Goal: Information Seeking & Learning: Learn about a topic

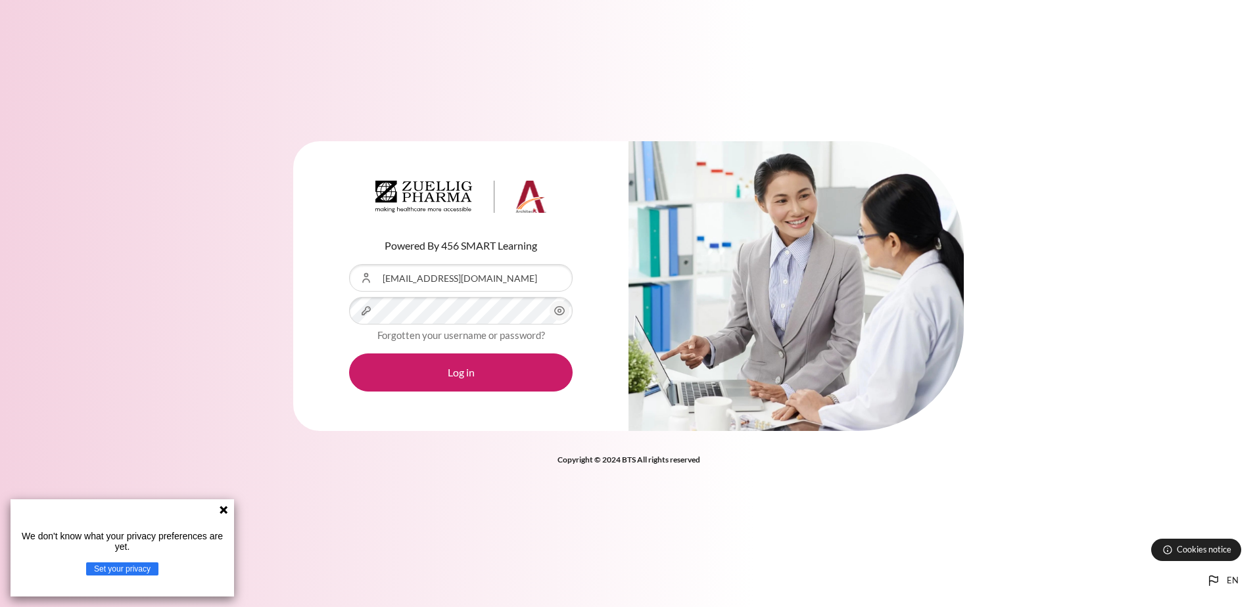
click at [349, 354] on button "Log in" at bounding box center [460, 373] width 223 height 38
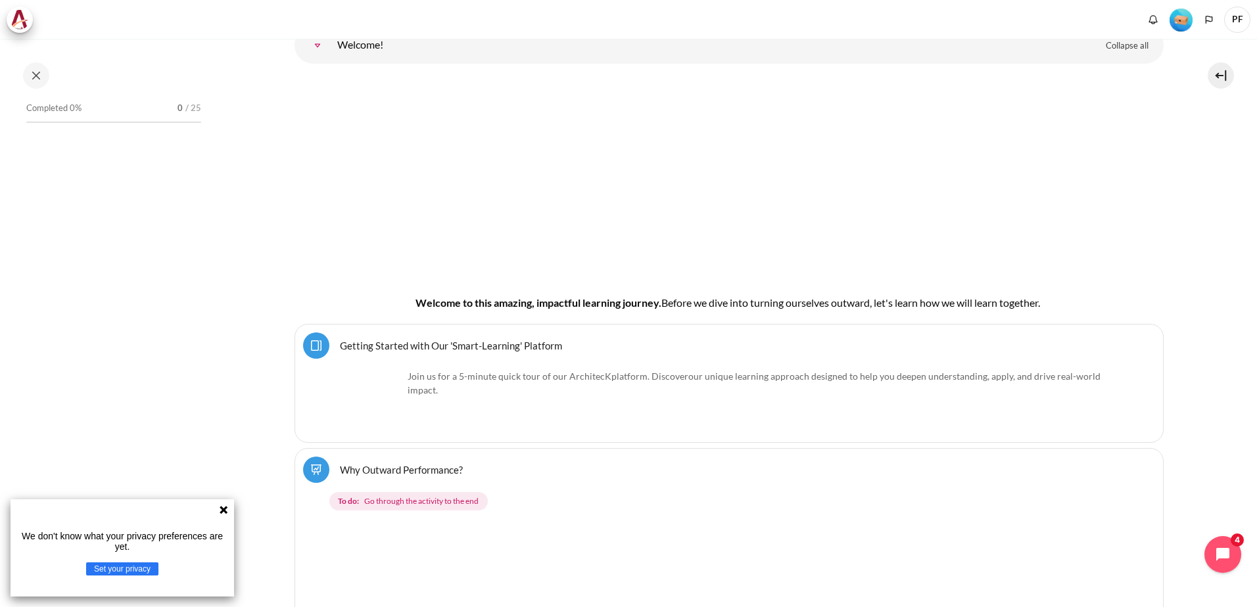
scroll to position [131, 0]
click at [228, 511] on icon at bounding box center [223, 510] width 11 height 11
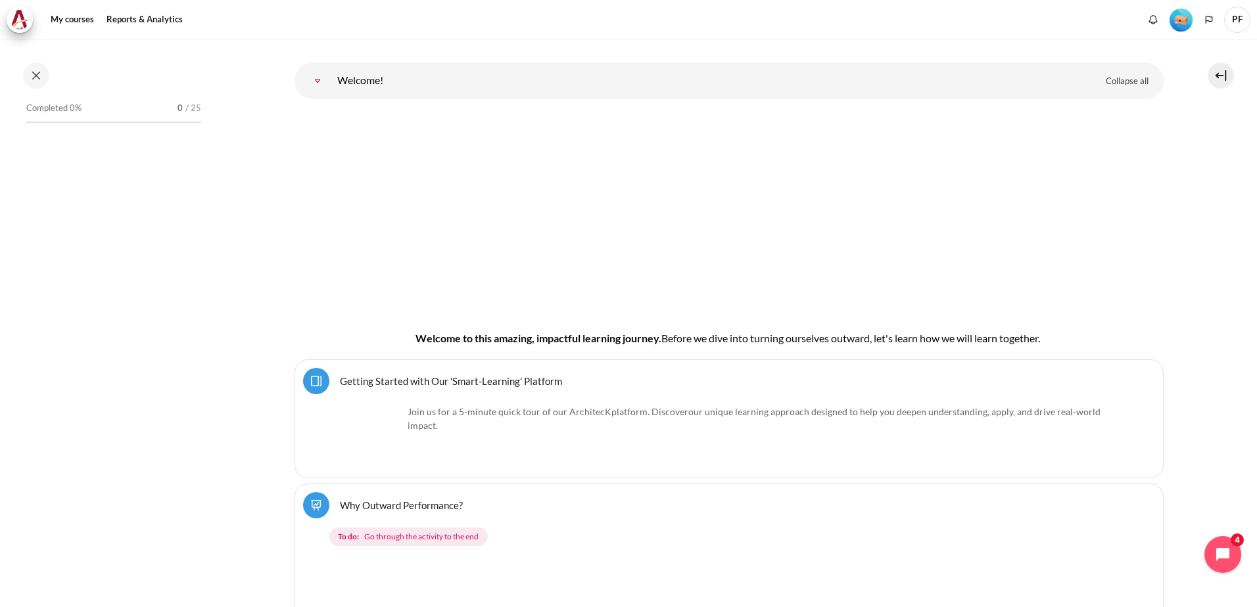
scroll to position [168, 0]
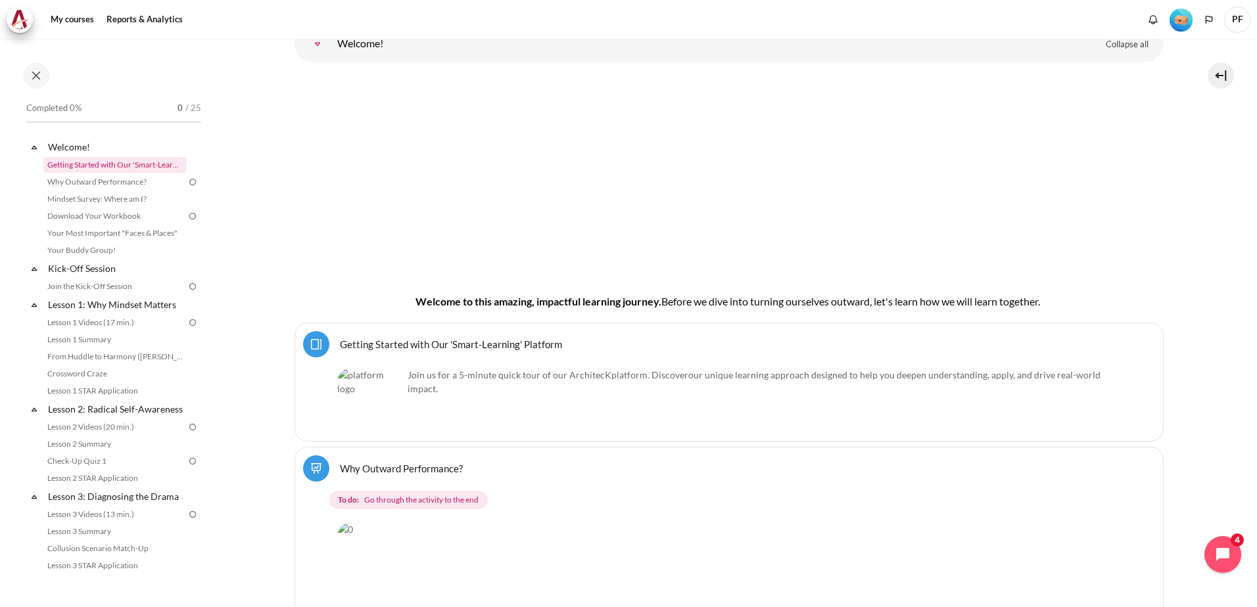
click at [105, 170] on link "Getting Started with Our 'Smart-Learning' Platform" at bounding box center [114, 165] width 143 height 16
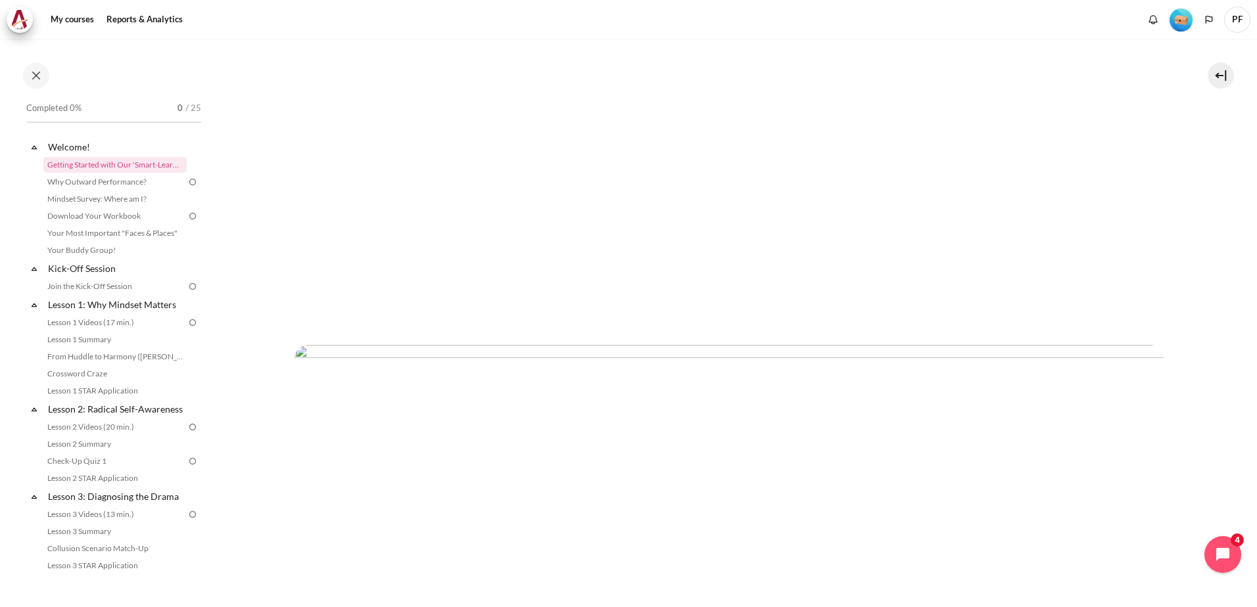
scroll to position [460, 0]
